Goal: Check status: Check status

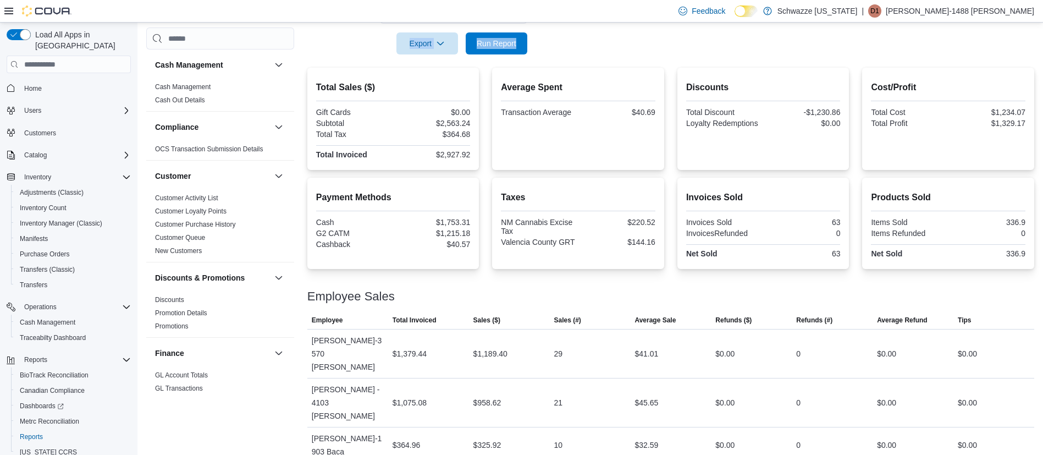
scroll to position [686, 0]
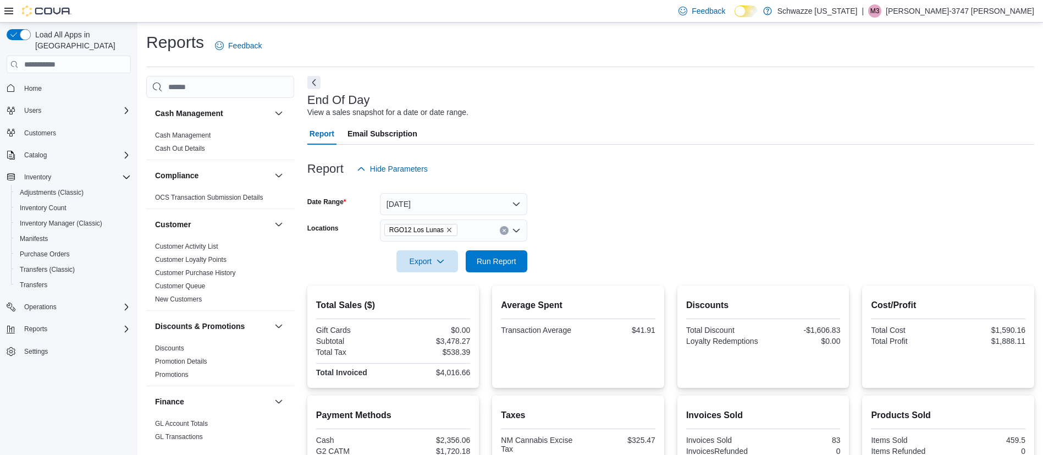
click at [571, 152] on div at bounding box center [670, 151] width 727 height 13
